Goal: Information Seeking & Learning: Learn about a topic

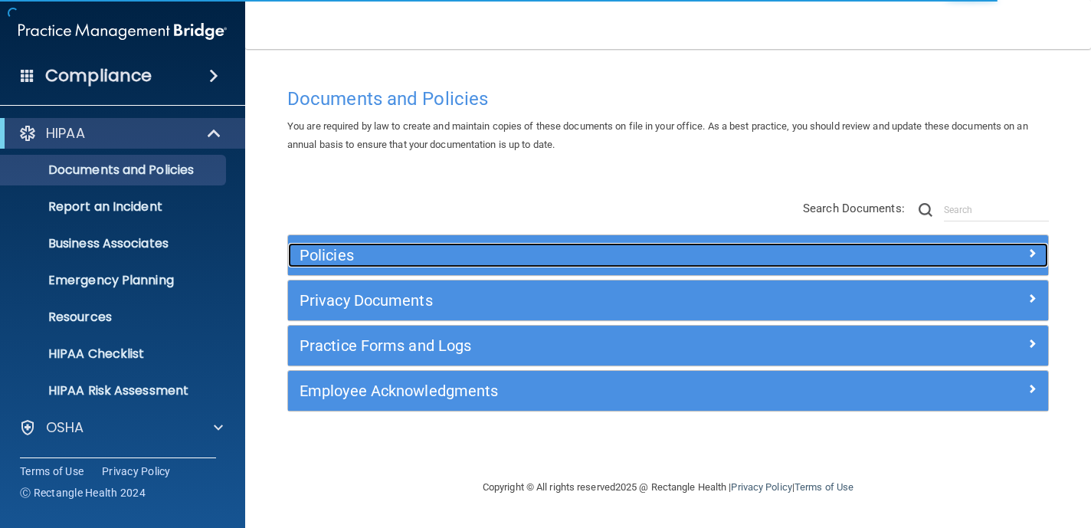
click at [407, 260] on h5 "Policies" at bounding box center [573, 255] width 547 height 17
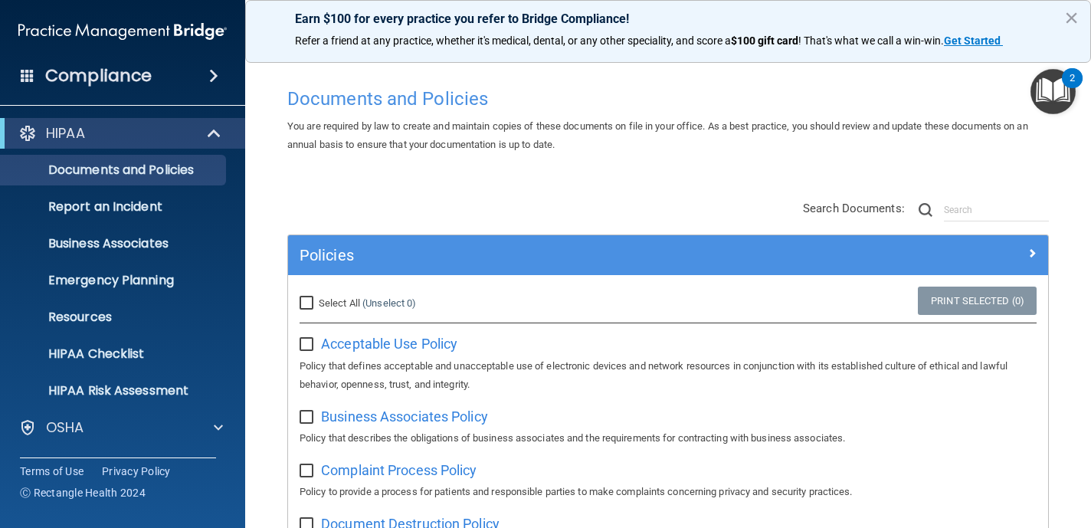
click at [312, 302] on input "Select All (Unselect 0) Unselect All" at bounding box center [309, 303] width 18 height 12
checkbox input "true"
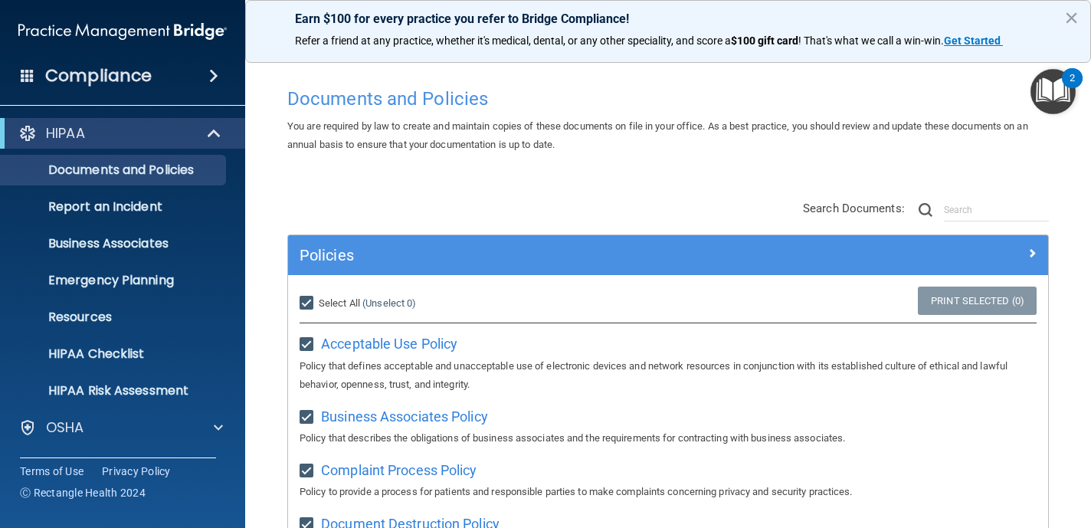
checkbox input "true"
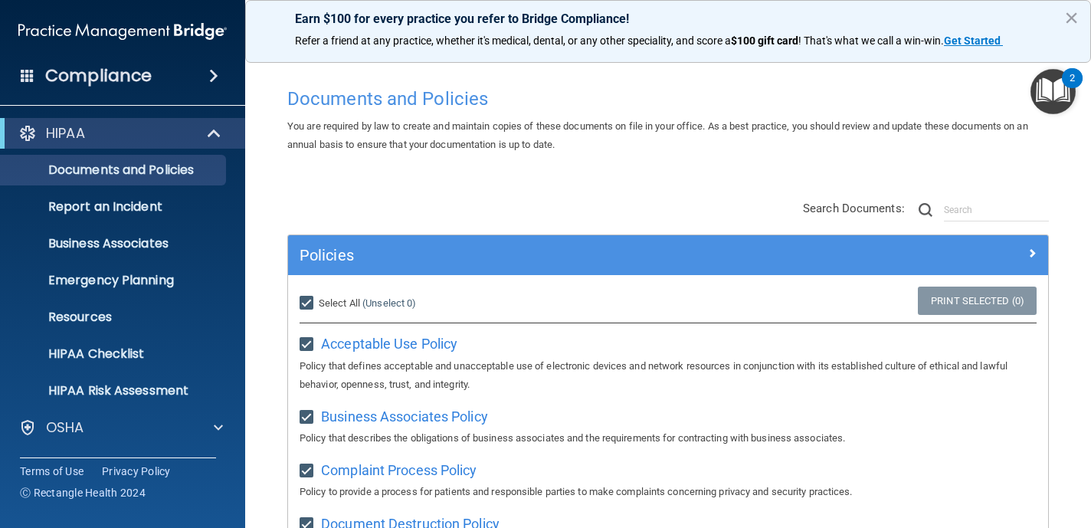
checkbox input "true"
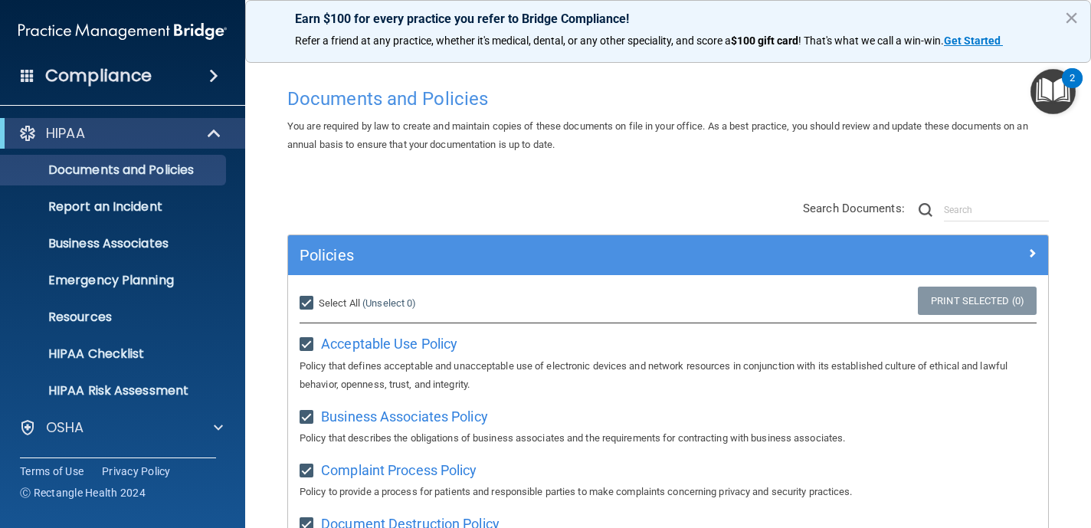
checkbox input "true"
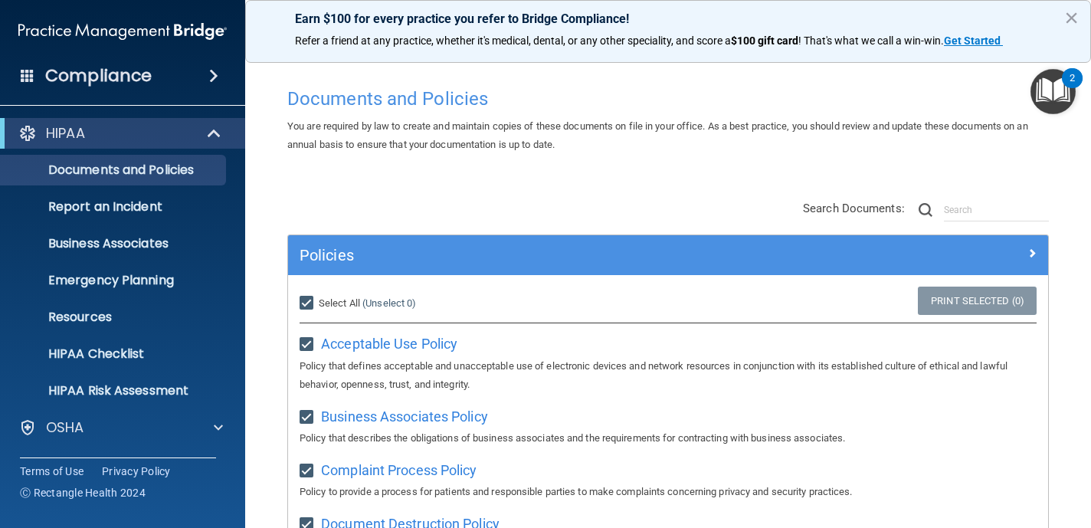
checkbox input "true"
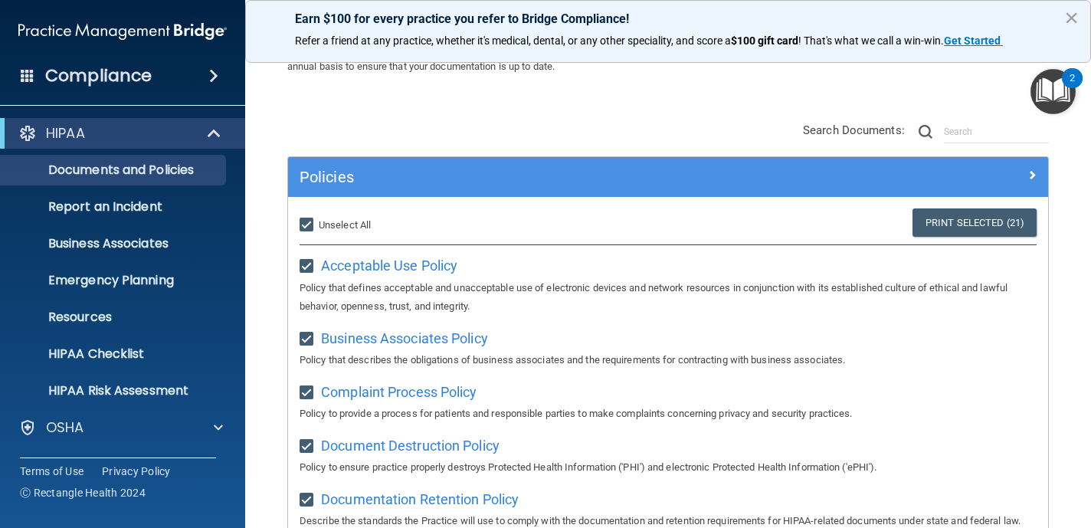
scroll to position [81, 0]
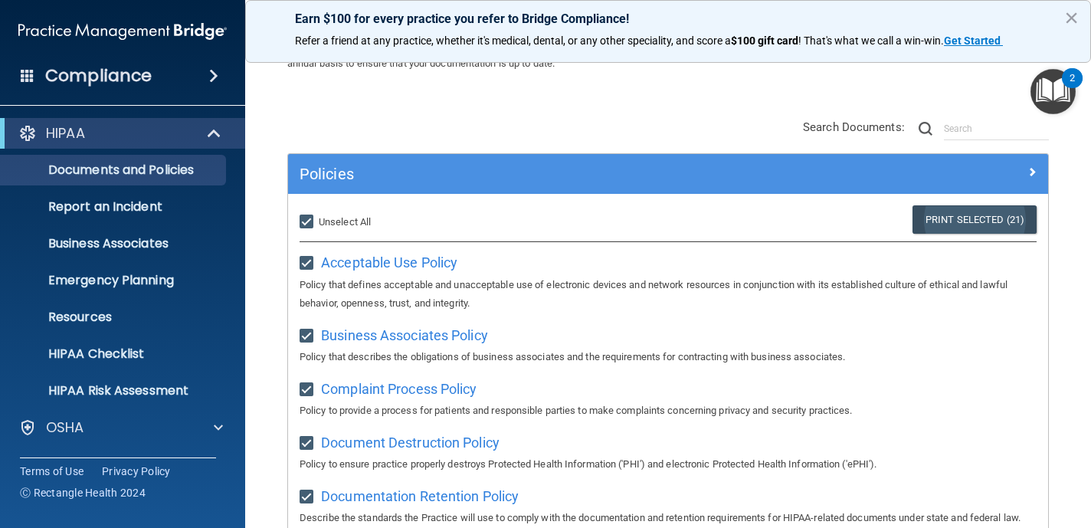
click at [960, 225] on link "Print Selected (21)" at bounding box center [974, 219] width 124 height 28
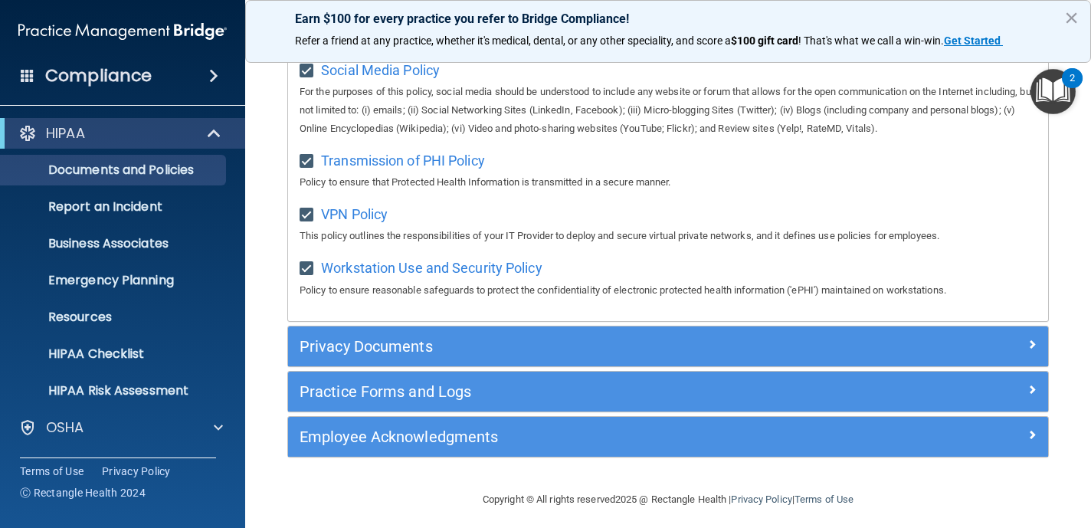
scroll to position [1242, 0]
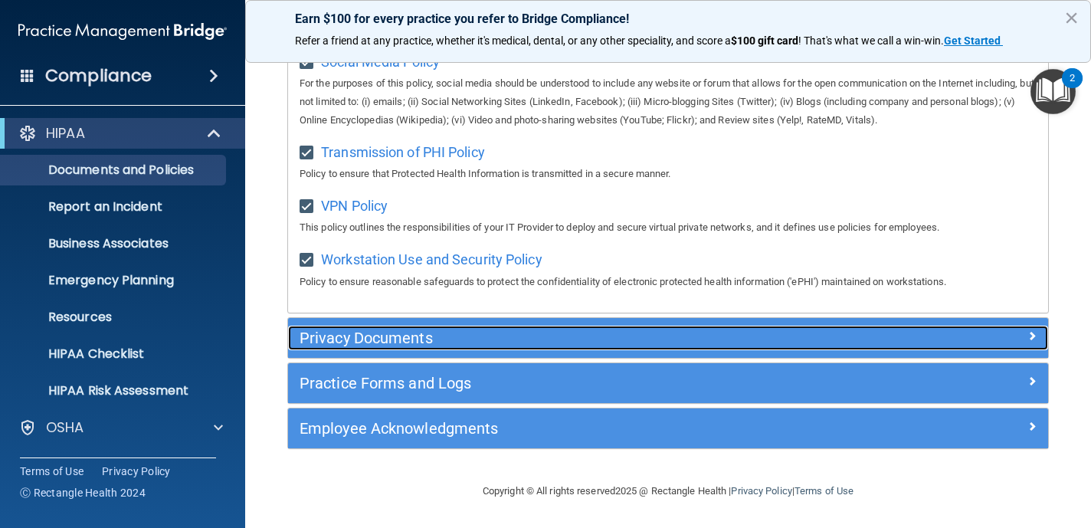
click at [728, 336] on h5 "Privacy Documents" at bounding box center [573, 337] width 547 height 17
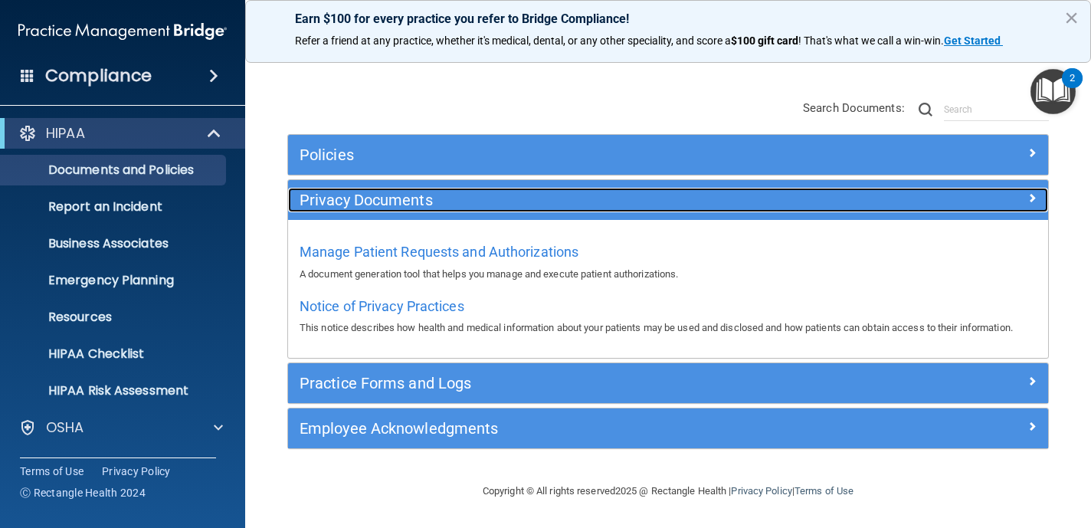
scroll to position [101, 0]
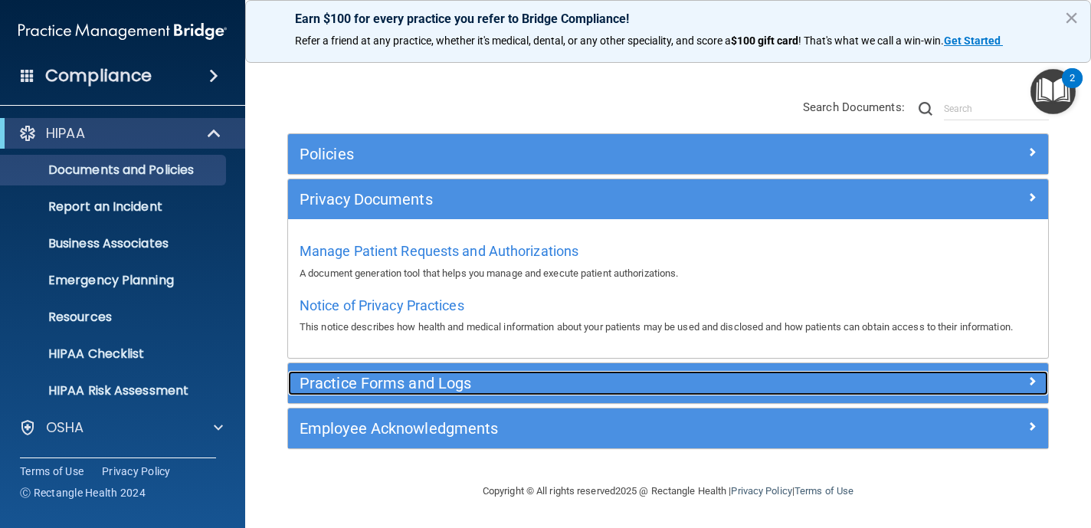
click at [542, 381] on h5 "Practice Forms and Logs" at bounding box center [573, 383] width 547 height 17
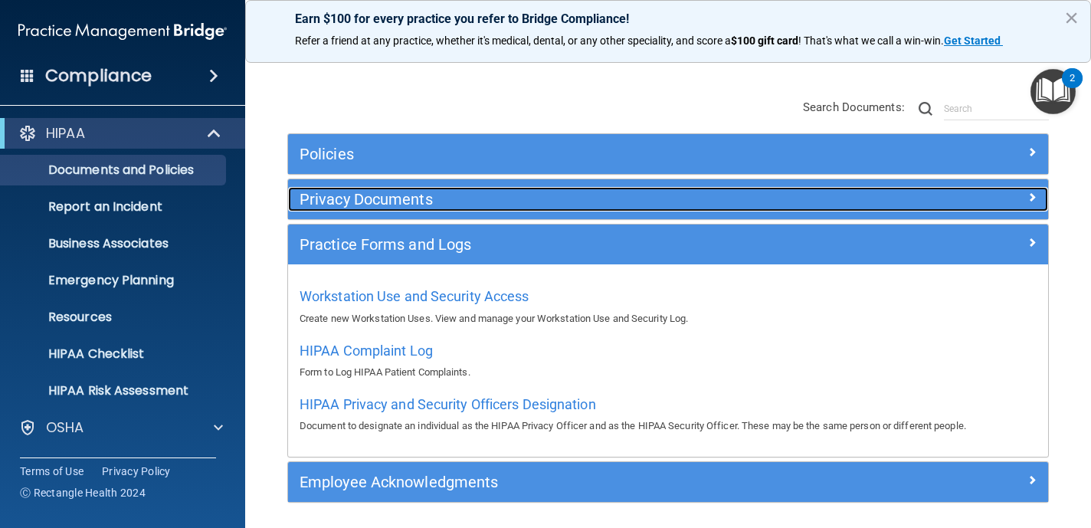
click at [702, 205] on h5 "Privacy Documents" at bounding box center [573, 199] width 547 height 17
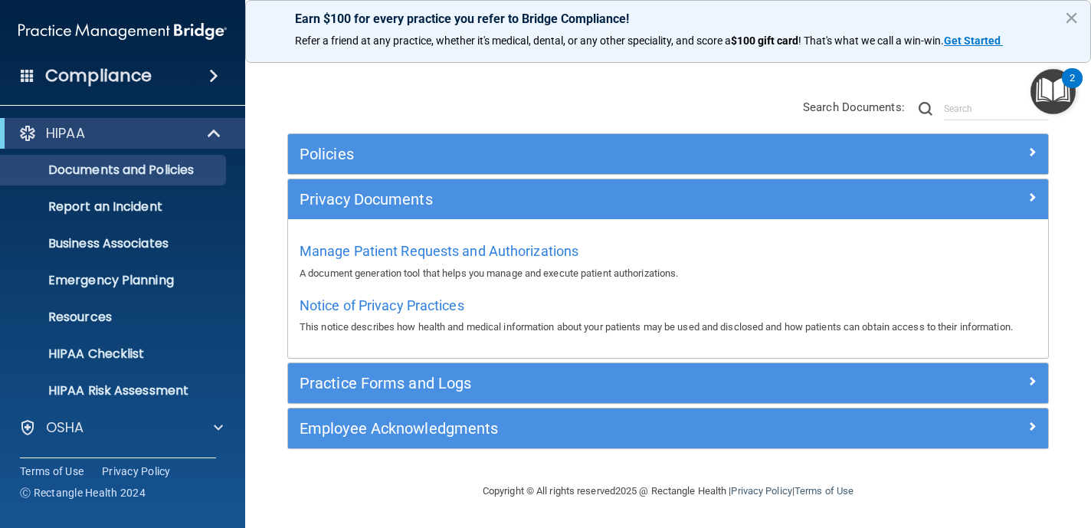
click at [209, 79] on span at bounding box center [213, 76] width 9 height 18
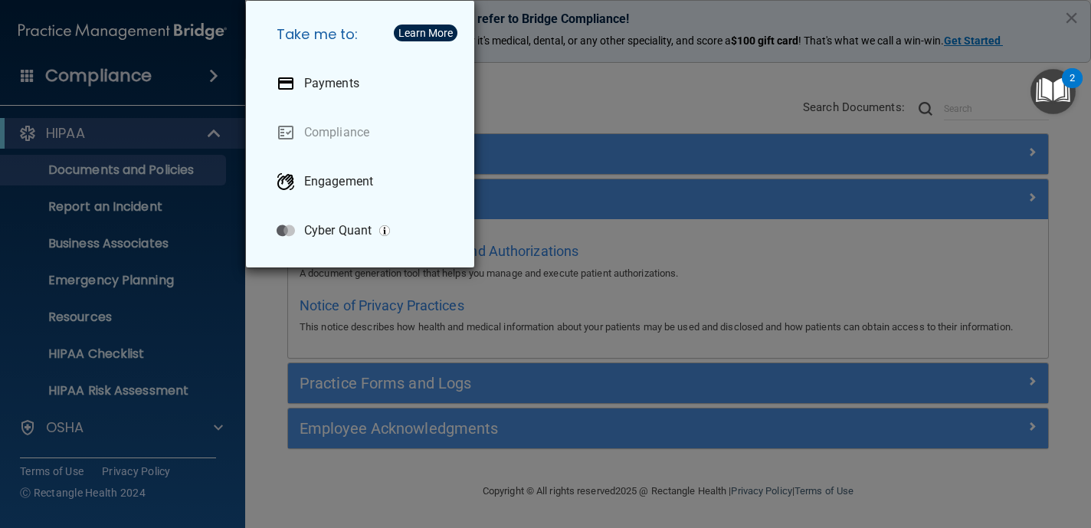
click at [205, 79] on div "Take me to: Payments Compliance Engagement Cyber Quant" at bounding box center [545, 264] width 1091 height 528
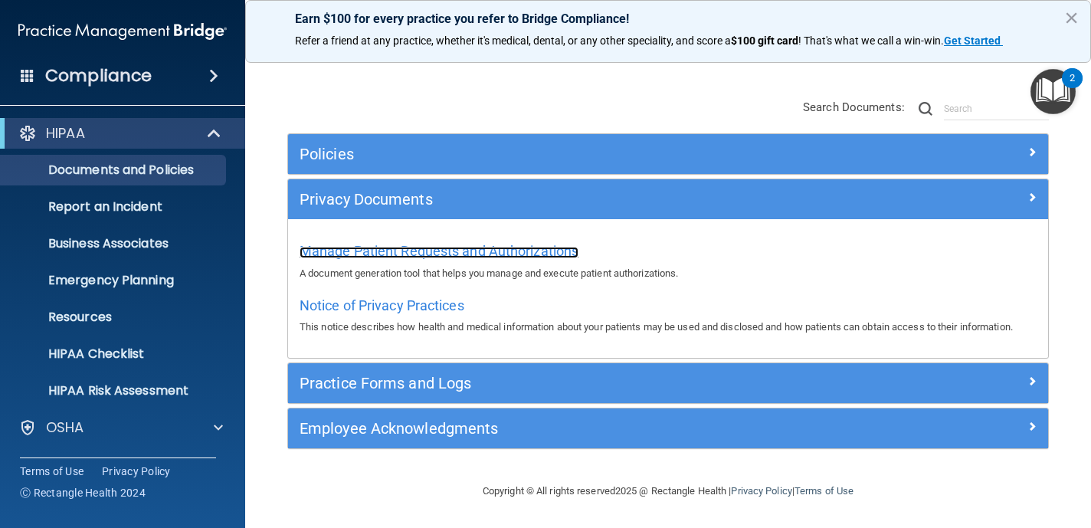
click at [537, 253] on span "Manage Patient Requests and Authorizations" at bounding box center [439, 251] width 279 height 16
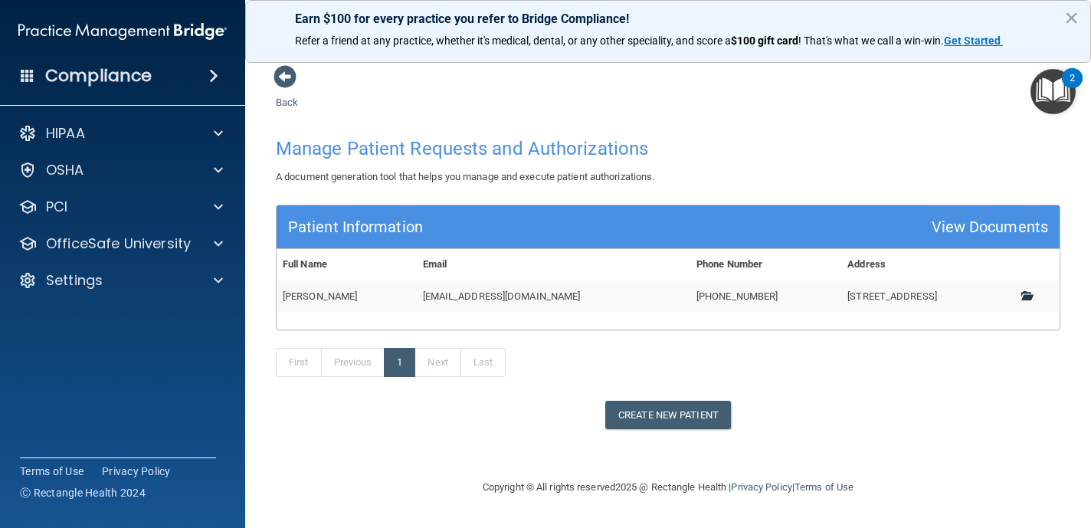
click at [1025, 295] on span at bounding box center [1026, 295] width 10 height 10
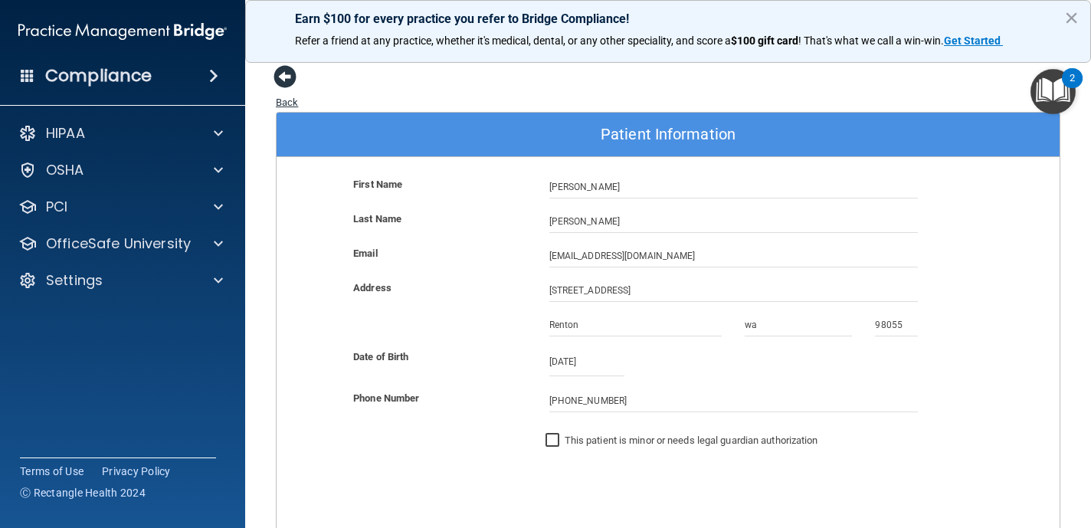
click at [286, 77] on span at bounding box center [284, 76] width 23 height 23
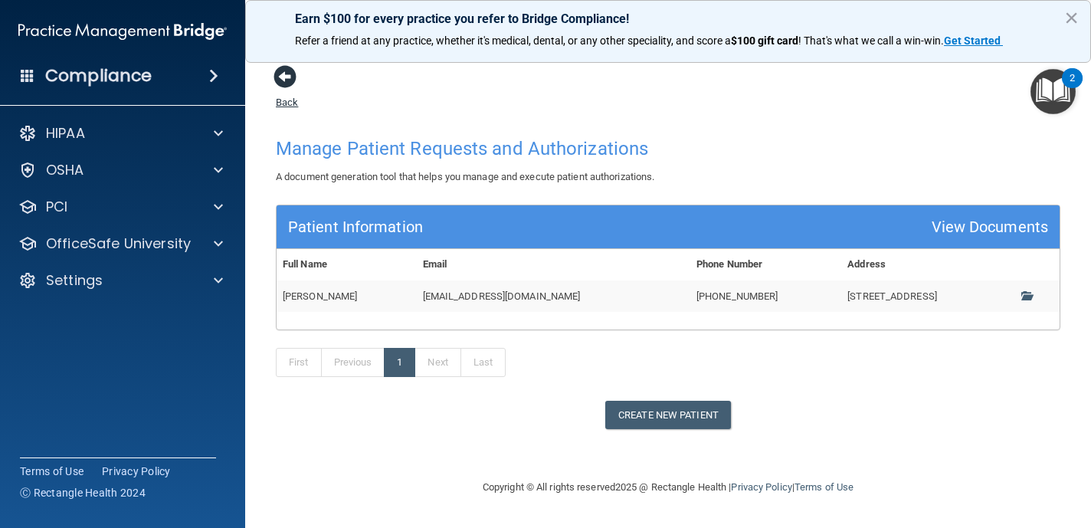
click at [291, 76] on span at bounding box center [284, 76] width 23 height 23
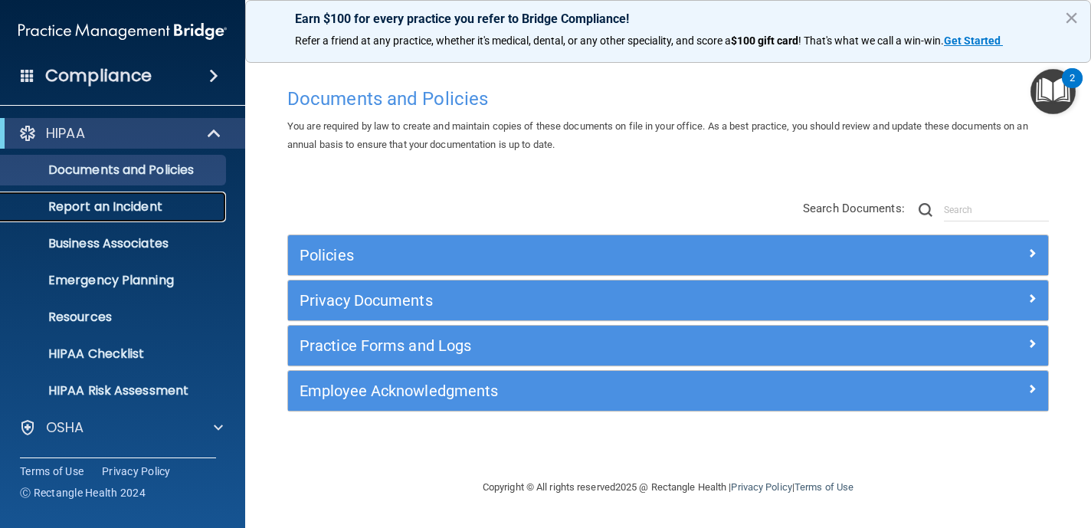
click at [139, 203] on p "Report an Incident" at bounding box center [114, 206] width 209 height 15
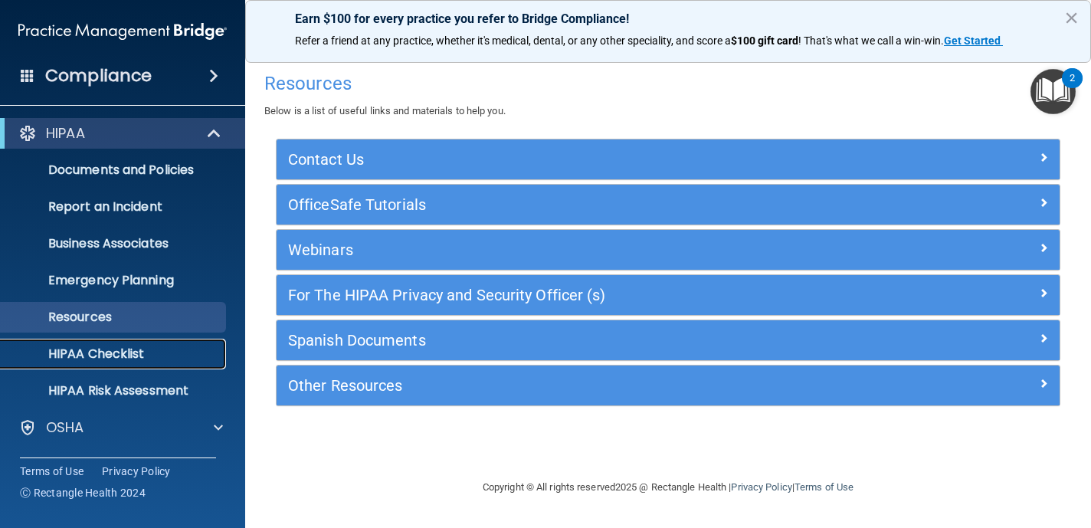
click at [98, 355] on p "HIPAA Checklist" at bounding box center [114, 353] width 209 height 15
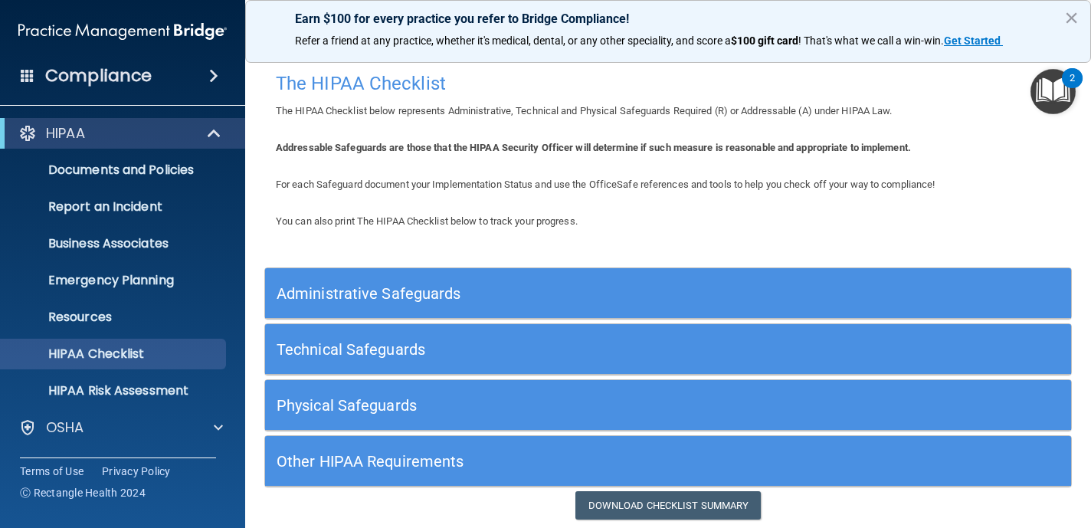
click at [367, 291] on h5 "Administrative Safeguards" at bounding box center [567, 293] width 581 height 17
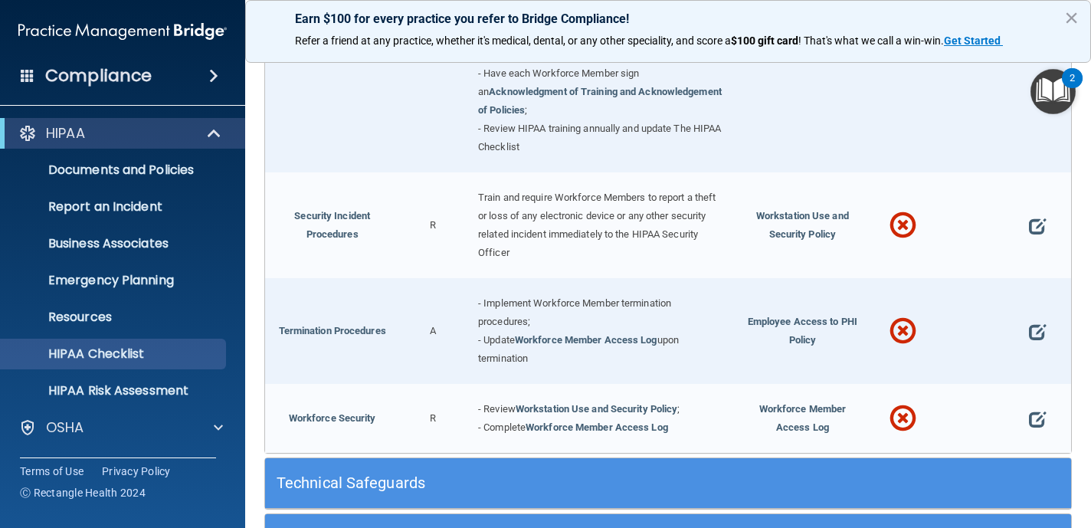
scroll to position [1441, 0]
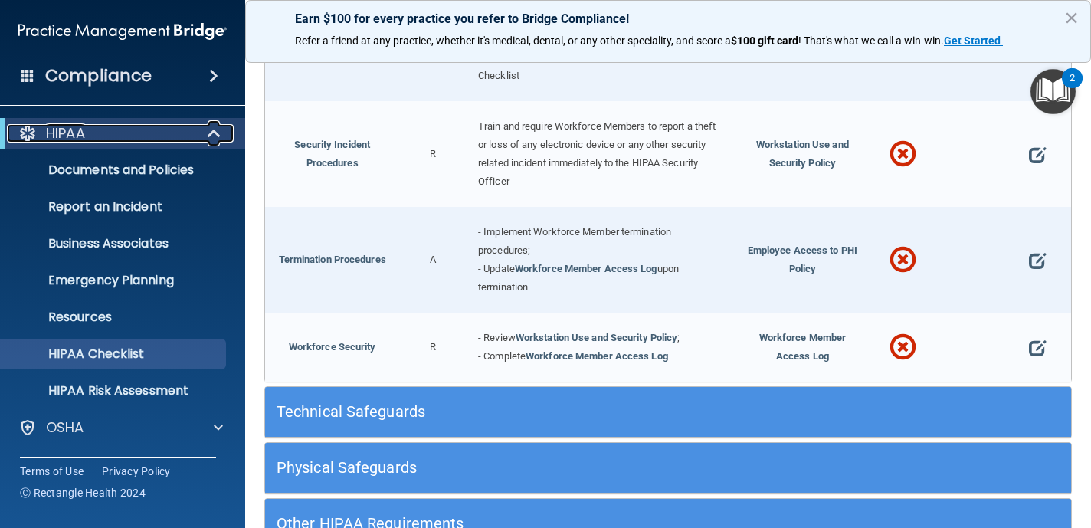
click at [217, 126] on span at bounding box center [215, 133] width 13 height 18
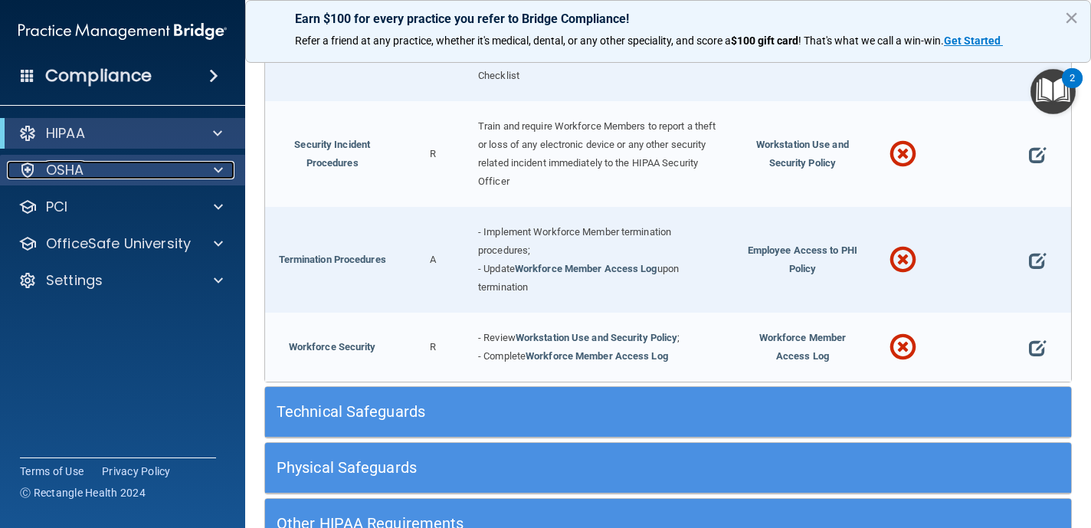
click at [214, 173] on span at bounding box center [218, 170] width 9 height 18
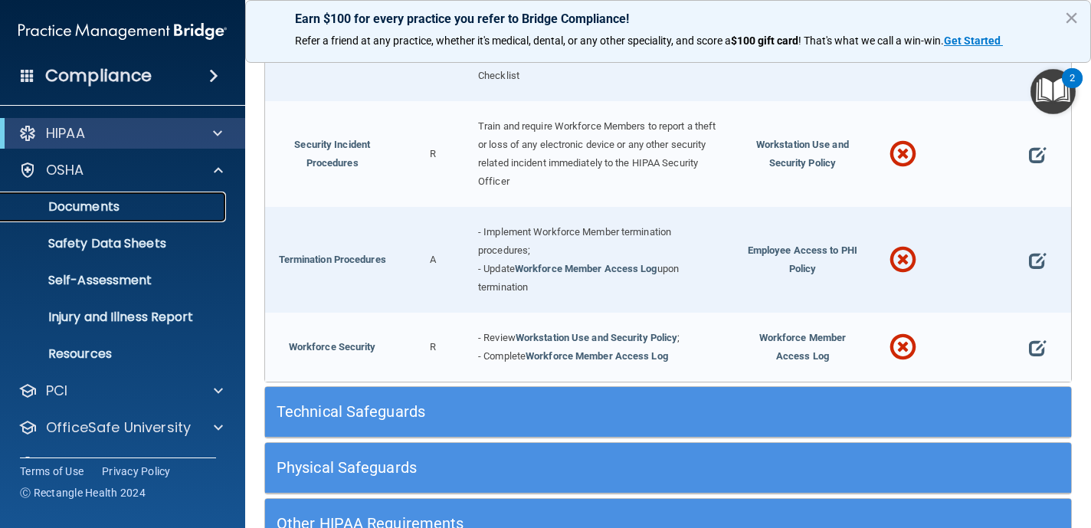
click at [122, 208] on p "Documents" at bounding box center [114, 206] width 209 height 15
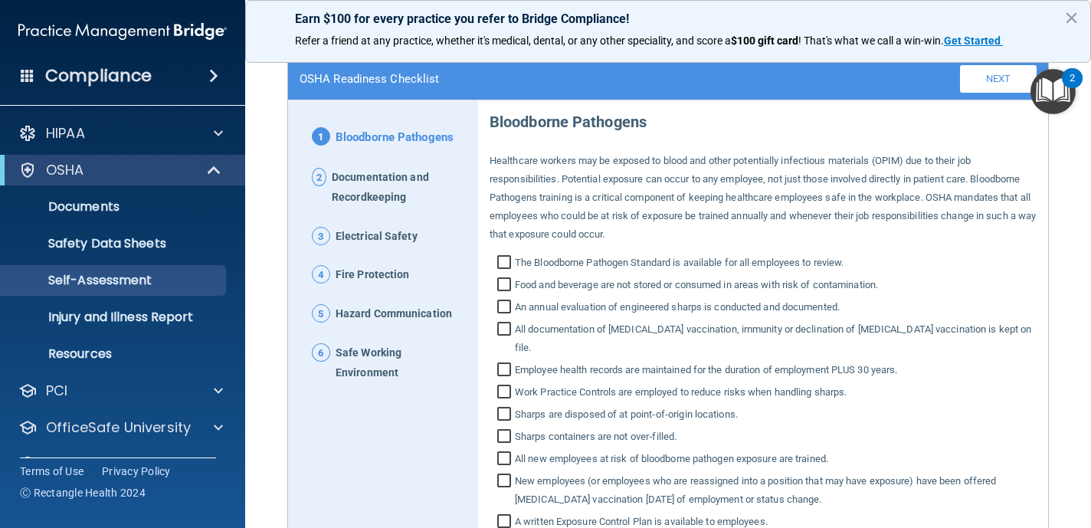
scroll to position [103, 0]
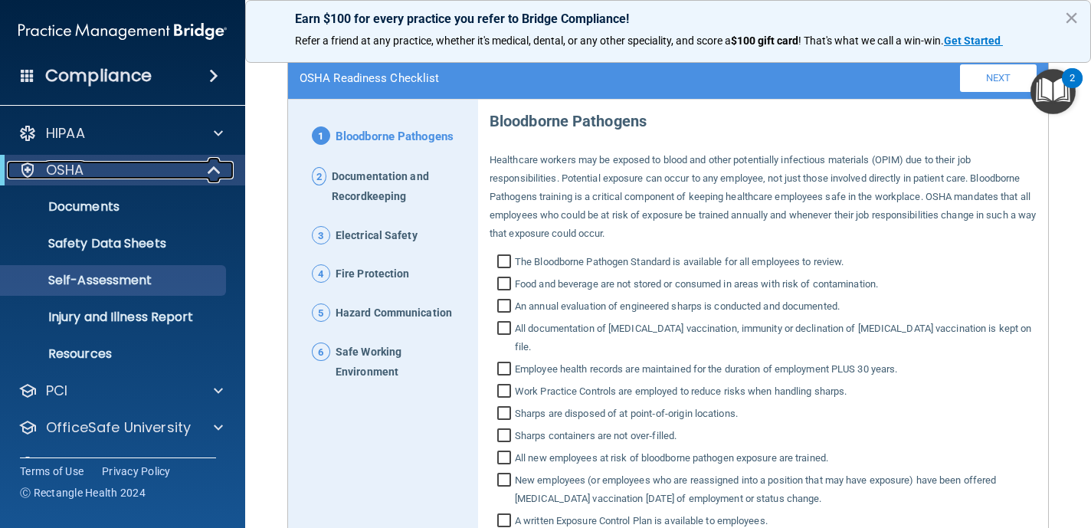
click at [214, 177] on span at bounding box center [215, 170] width 13 height 18
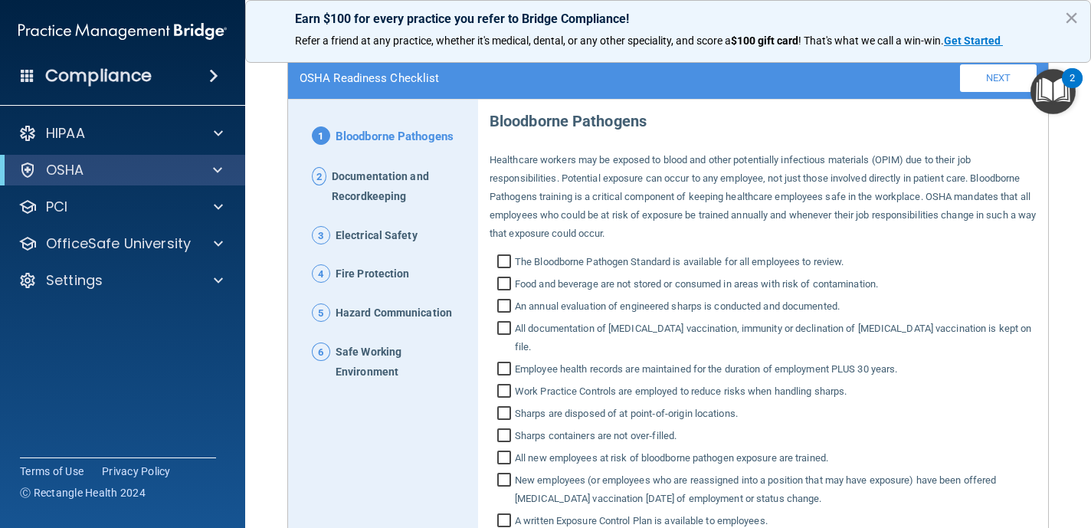
click at [212, 72] on span at bounding box center [213, 76] width 9 height 18
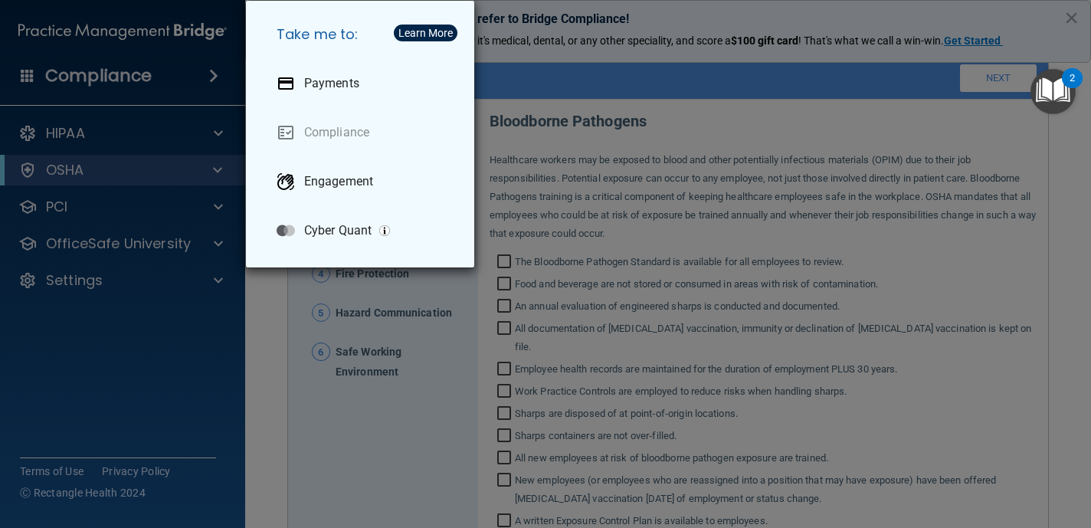
click at [212, 72] on div "Take me to: Payments Compliance Engagement Cyber Quant" at bounding box center [545, 264] width 1091 height 528
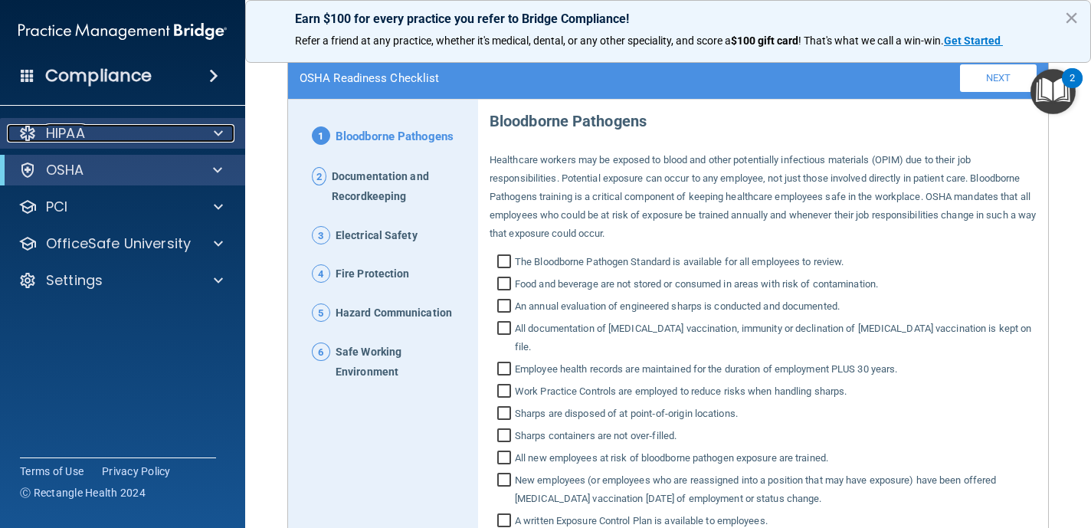
click at [221, 139] on span at bounding box center [218, 133] width 9 height 18
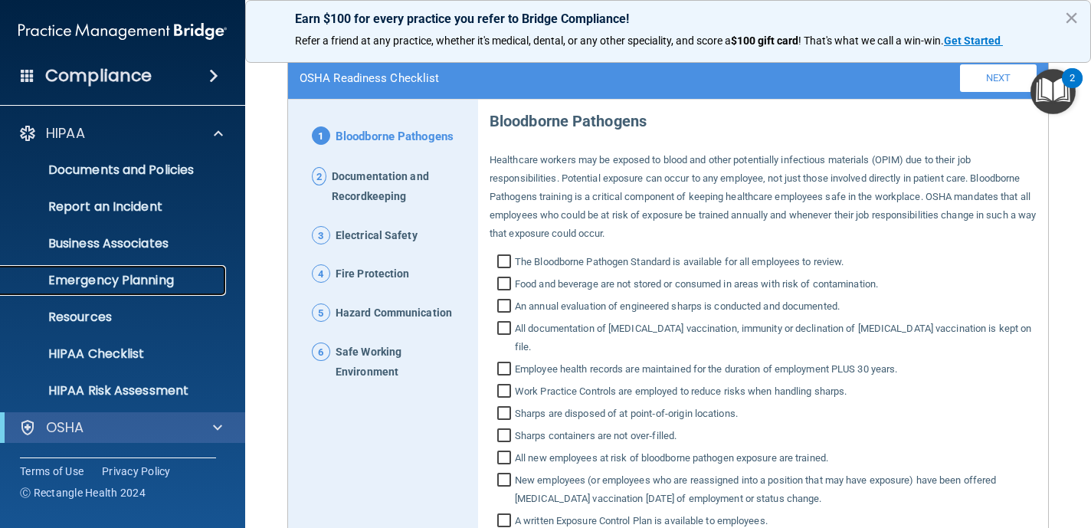
click at [145, 282] on p "Emergency Planning" at bounding box center [114, 280] width 209 height 15
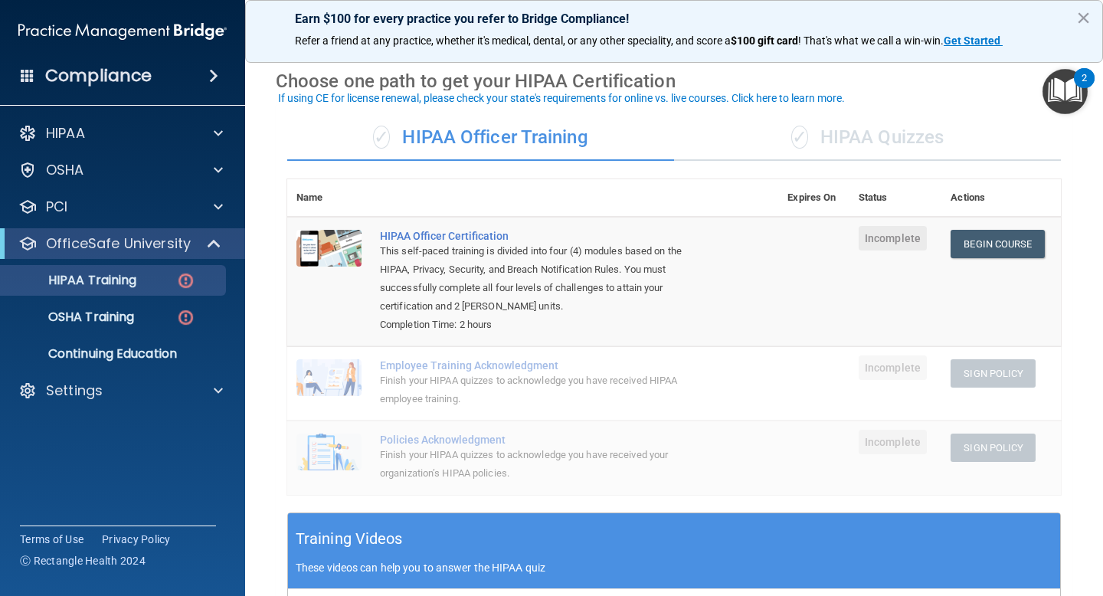
scroll to position [57, 0]
